Goal: Communication & Community: Ask a question

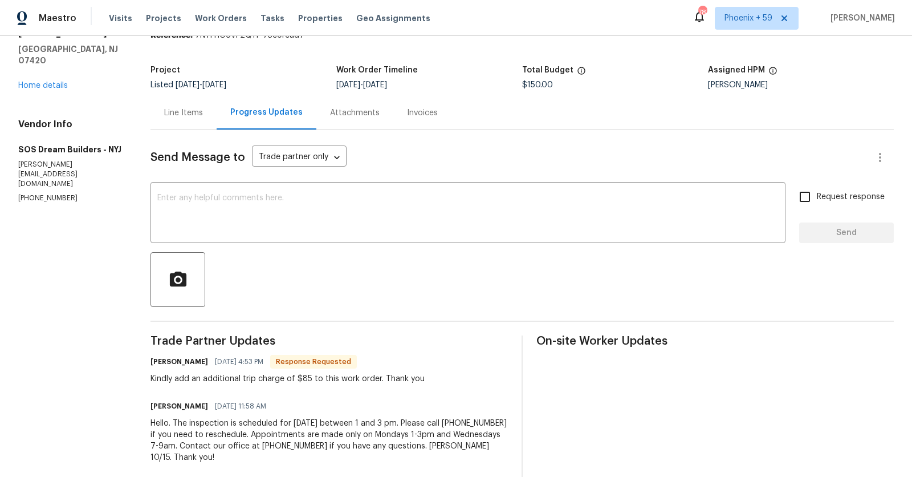
scroll to position [54, 0]
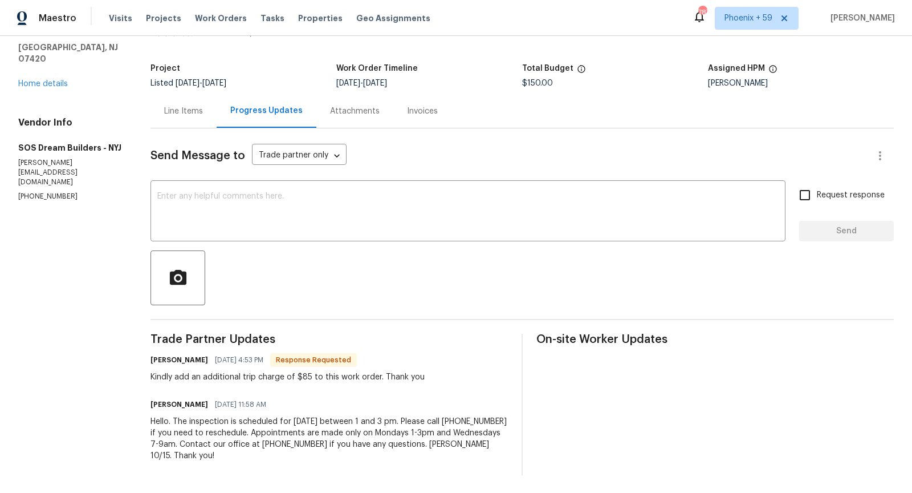
click at [191, 107] on div "Line Items" at bounding box center [183, 110] width 39 height 11
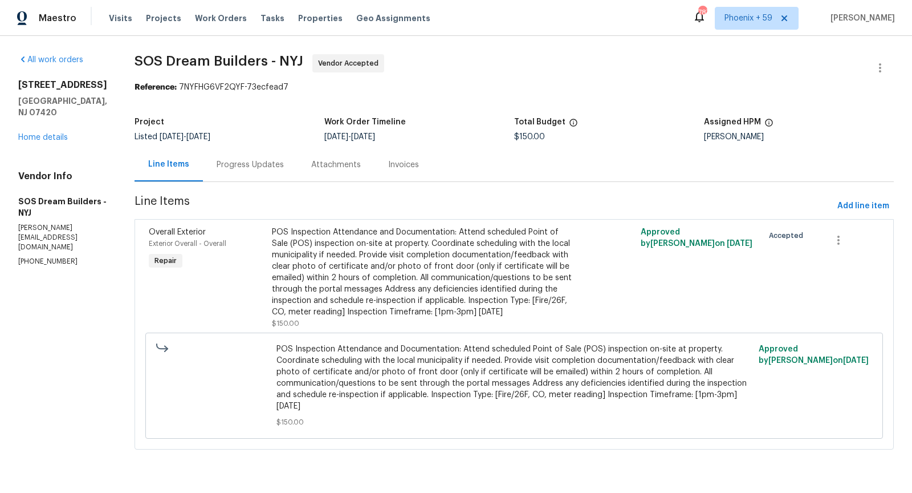
click at [258, 160] on div "Progress Updates" at bounding box center [250, 164] width 67 height 11
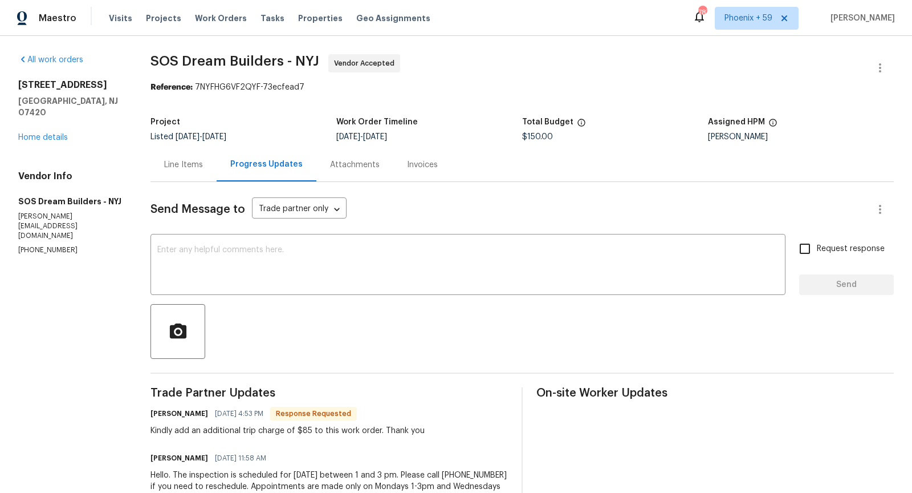
click at [190, 166] on div "Line Items" at bounding box center [183, 164] width 39 height 11
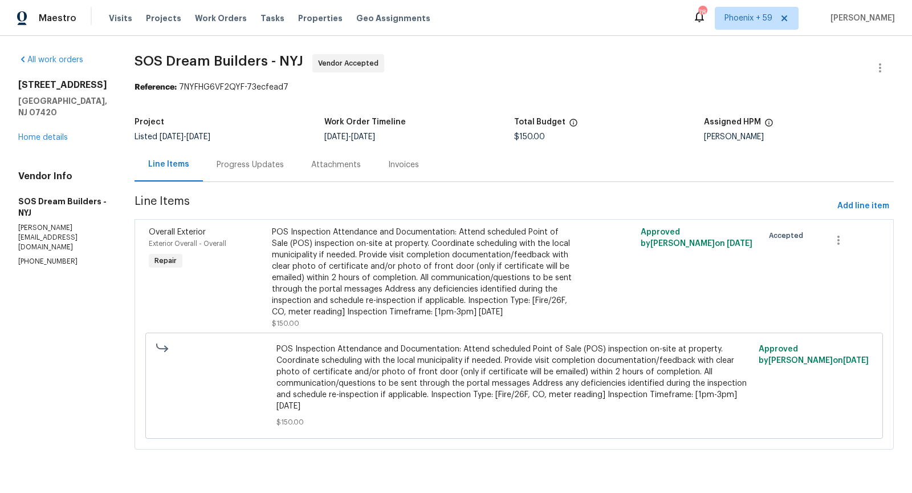
click at [259, 164] on div "Progress Updates" at bounding box center [250, 164] width 67 height 11
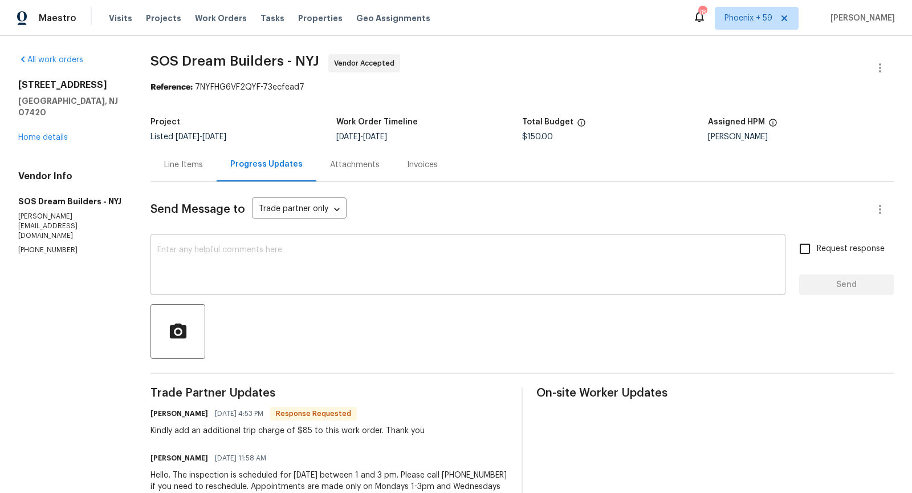
scroll to position [54, 0]
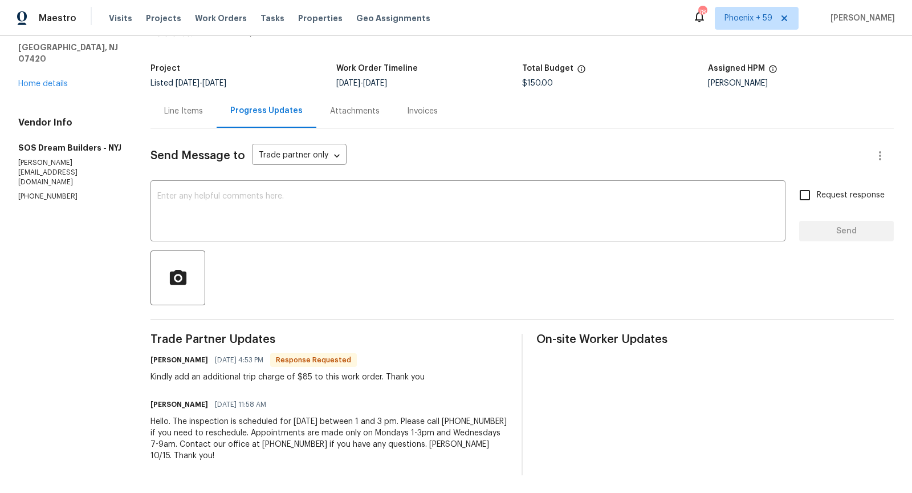
click at [182, 115] on div "Line Items" at bounding box center [183, 110] width 39 height 11
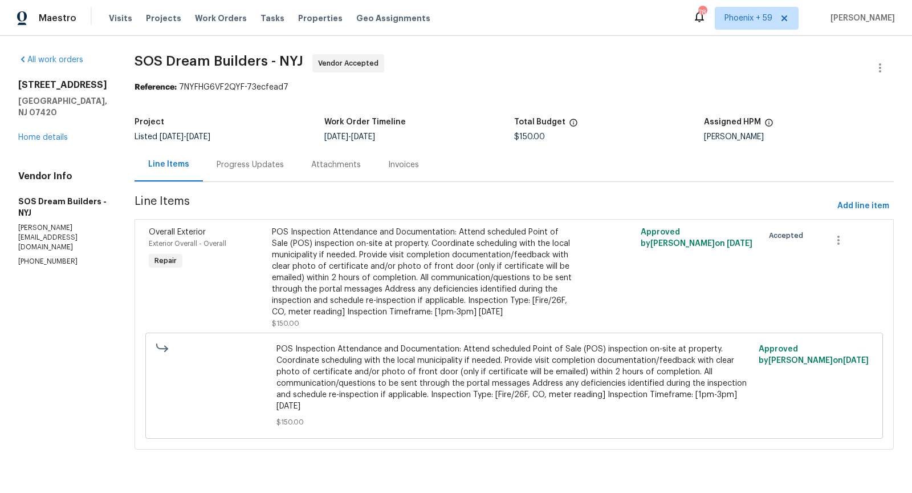
click at [249, 156] on div "Progress Updates" at bounding box center [250, 165] width 95 height 34
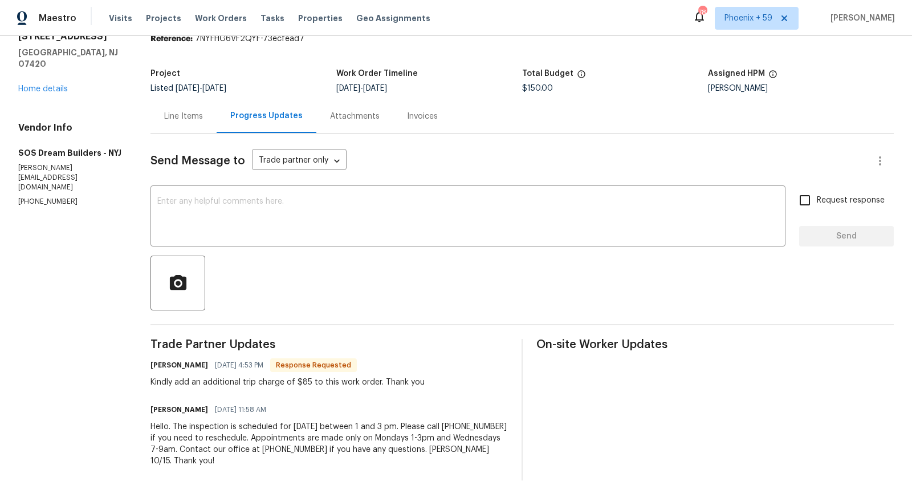
scroll to position [54, 0]
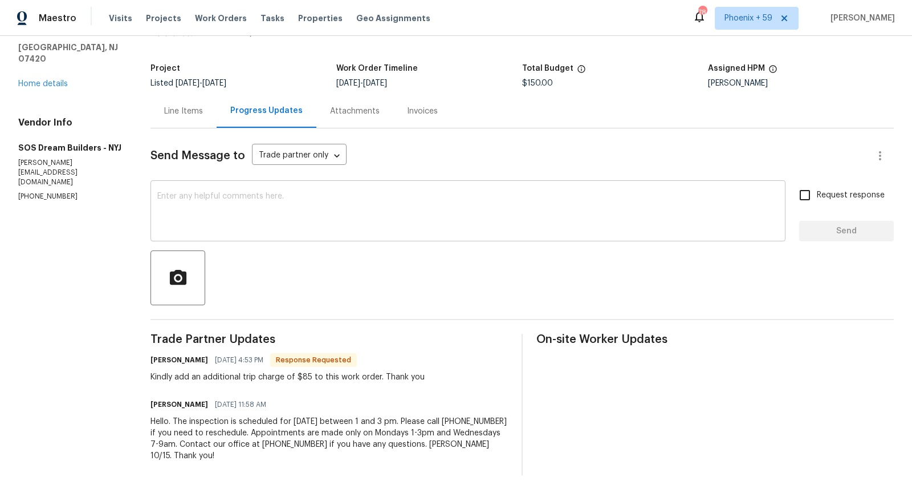
click at [226, 219] on textarea at bounding box center [467, 212] width 621 height 40
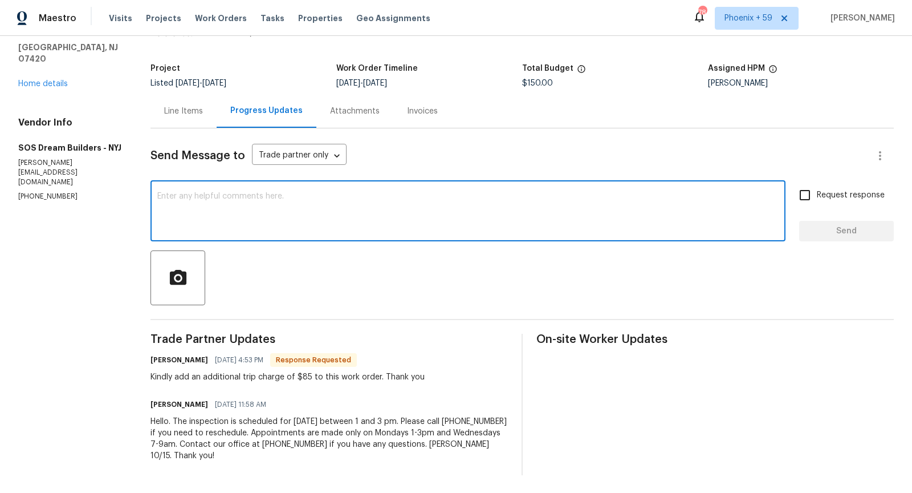
scroll to position [0, 0]
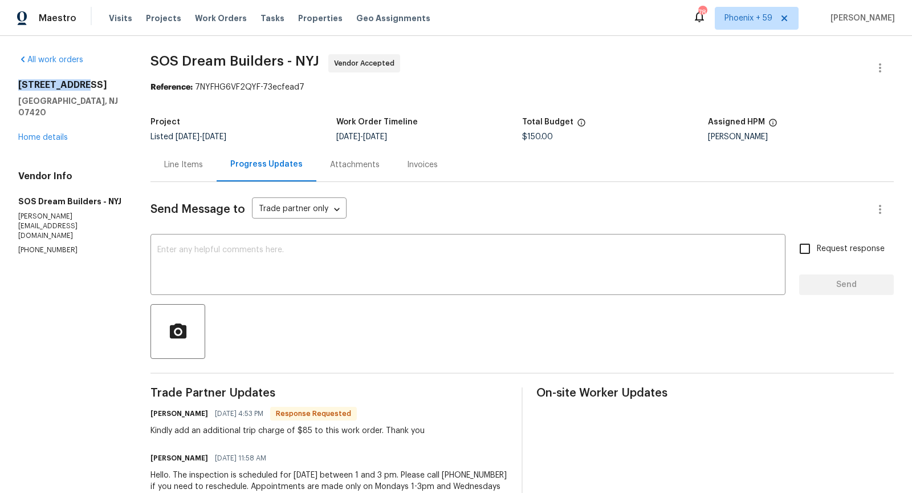
drag, startPoint x: 20, startPoint y: 83, endPoint x: 104, endPoint y: 88, distance: 84.5
click at [104, 88] on h2 "[STREET_ADDRESS]" at bounding box center [70, 84] width 105 height 11
copy h2 "[STREET_ADDRESS]"
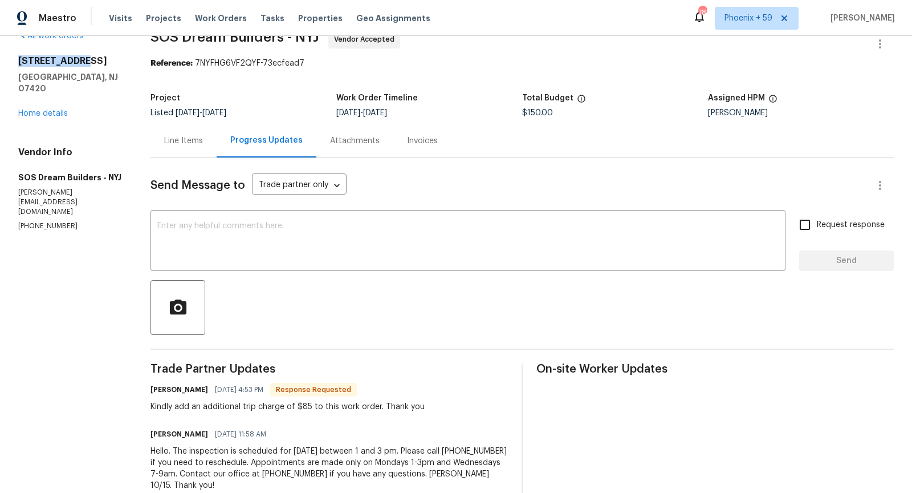
scroll to position [27, 0]
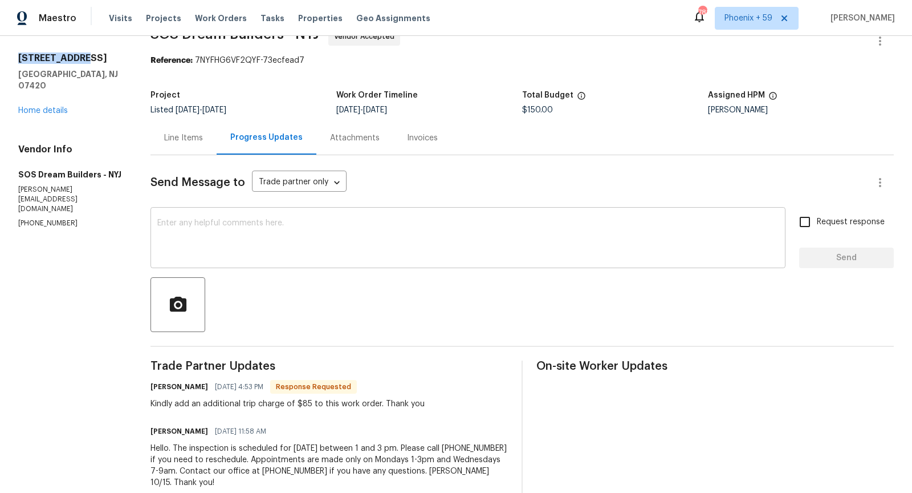
click at [294, 244] on textarea at bounding box center [467, 239] width 621 height 40
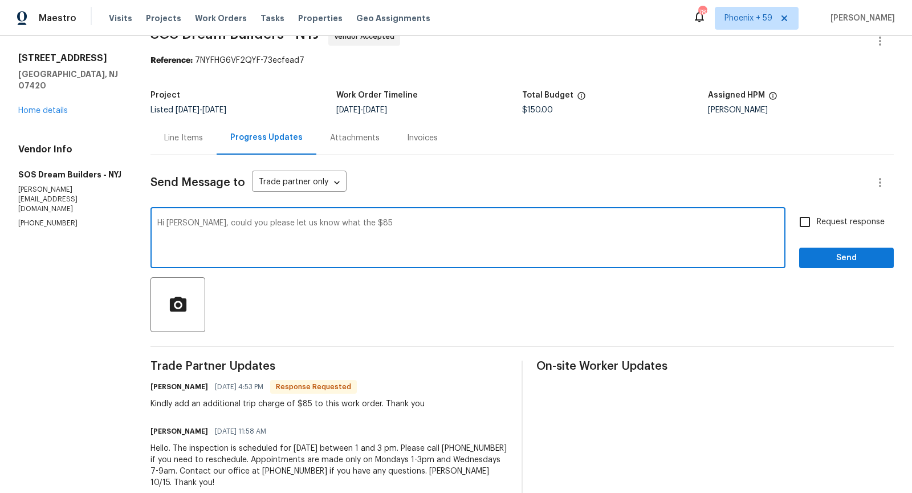
drag, startPoint x: 288, startPoint y: 223, endPoint x: 426, endPoint y: 228, distance: 137.5
click at [426, 231] on textarea "Hi [PERSON_NAME], could you please let us know what the $85" at bounding box center [467, 239] width 621 height 40
click at [289, 225] on textarea "Hi [PERSON_NAME], could you please let us why there is an additional trip charg…" at bounding box center [467, 239] width 621 height 40
click at [475, 223] on textarea "Hi [PERSON_NAME], could you please let us know why there is an additional trip …" at bounding box center [467, 239] width 621 height 40
type textarea "Hi [PERSON_NAME], could you please let us know why there is an additional trip …"
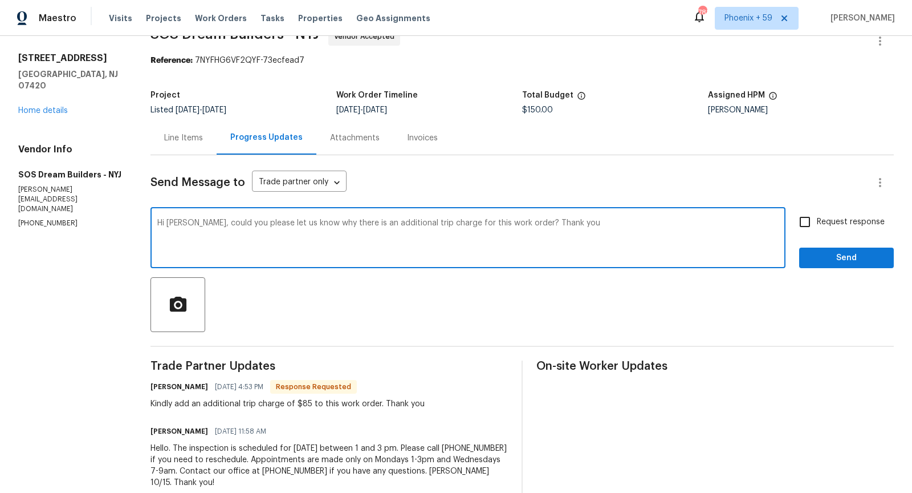
click at [805, 222] on input "Request response" at bounding box center [805, 222] width 24 height 24
checkbox input "true"
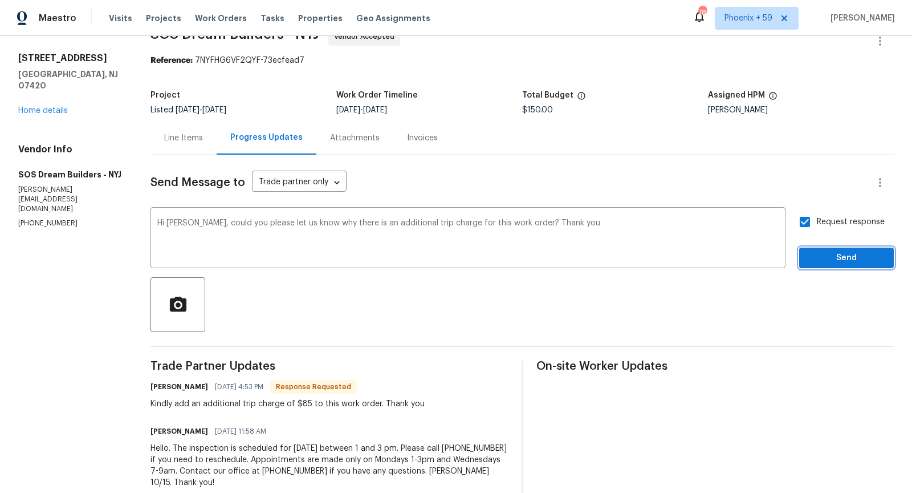
click at [818, 261] on span "Send" at bounding box center [846, 258] width 76 height 14
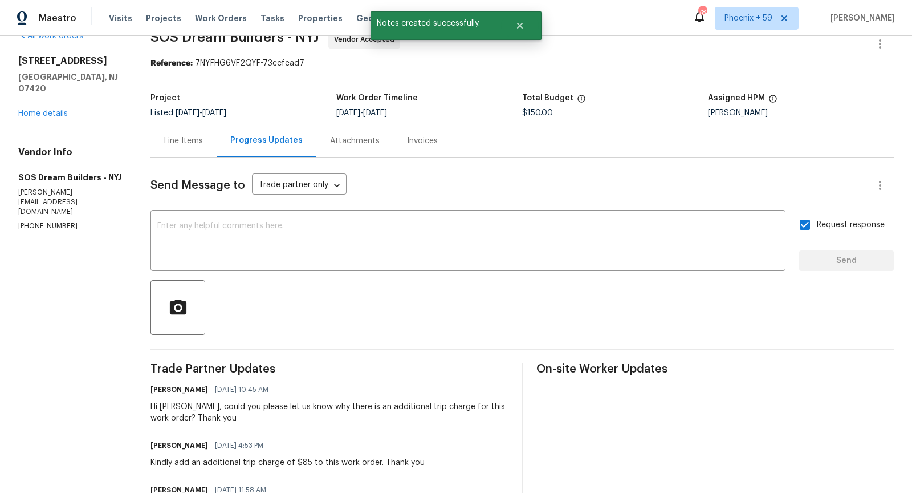
scroll to position [0, 0]
